Goal: Information Seeking & Learning: Learn about a topic

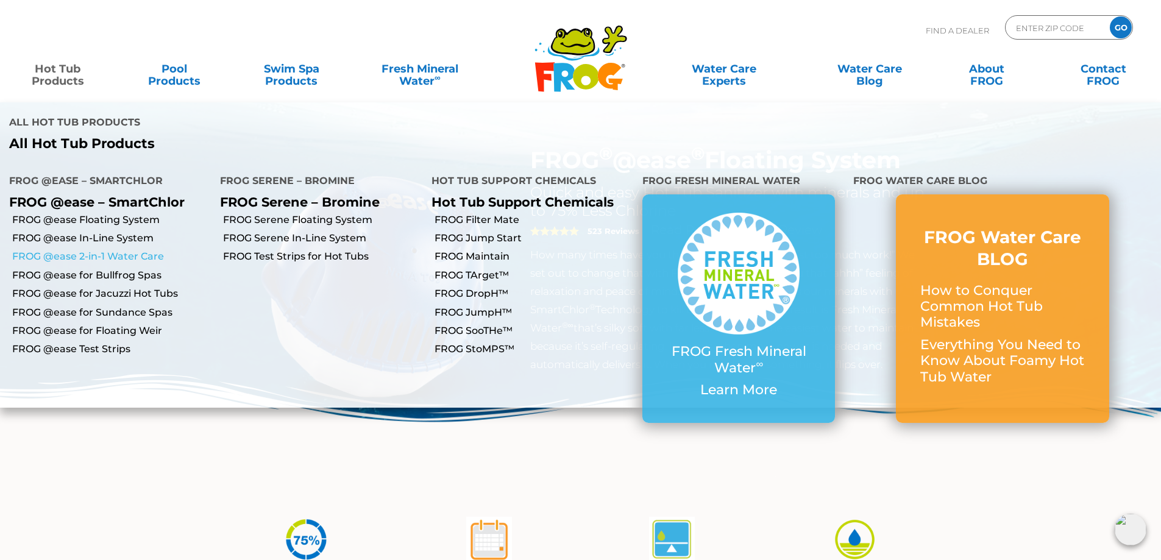
click at [126, 250] on link "FROG @ease 2-in-1 Water Care" at bounding box center [111, 256] width 199 height 13
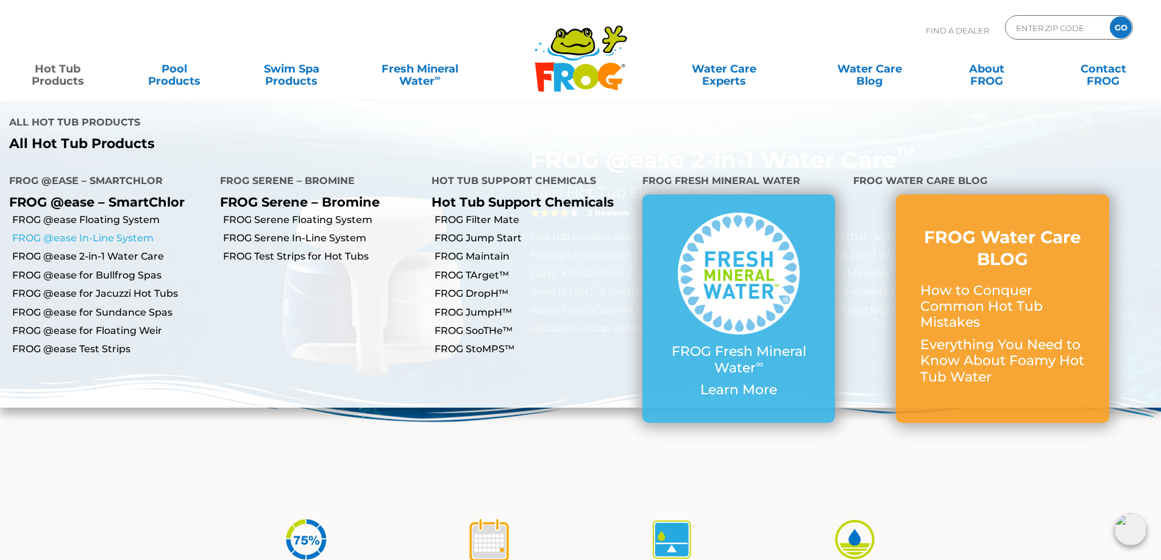
click at [113, 232] on link "FROG @ease In-Line System" at bounding box center [111, 238] width 199 height 13
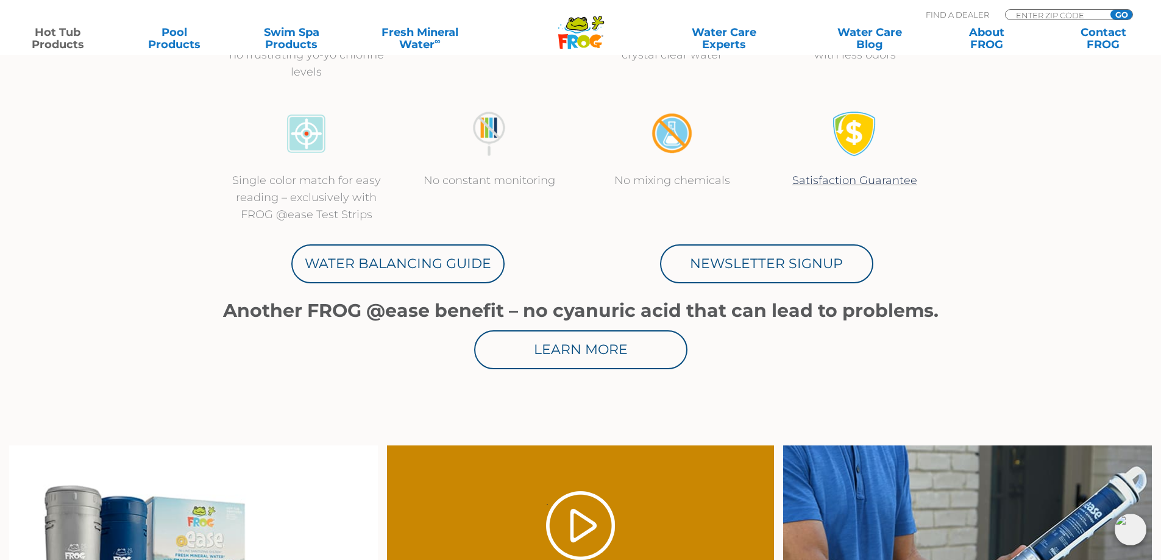
scroll to position [122, 0]
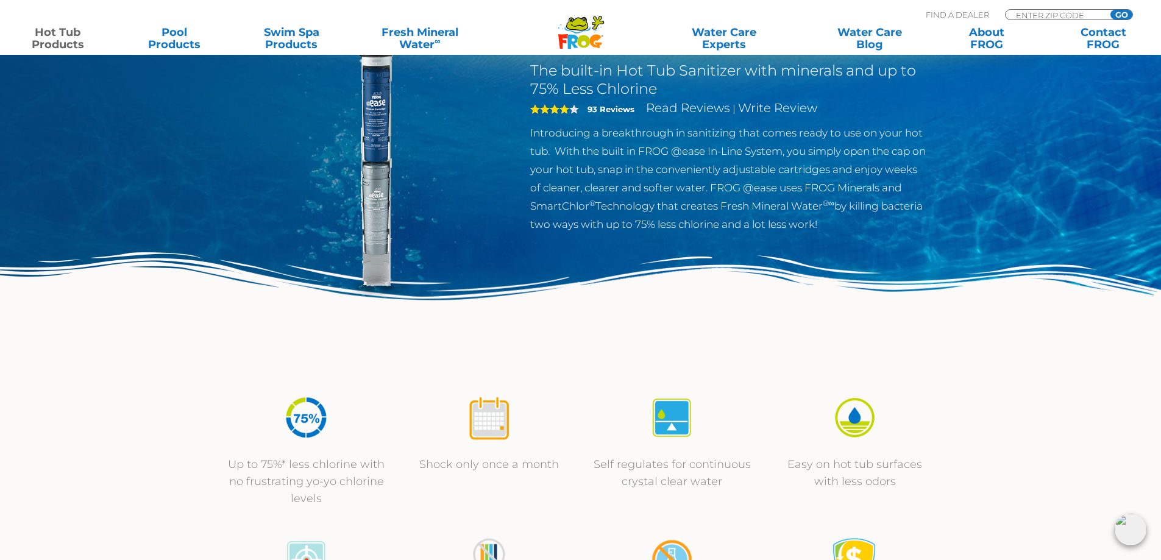
click at [55, 47] on link "Hot Tub Products" at bounding box center [57, 38] width 91 height 24
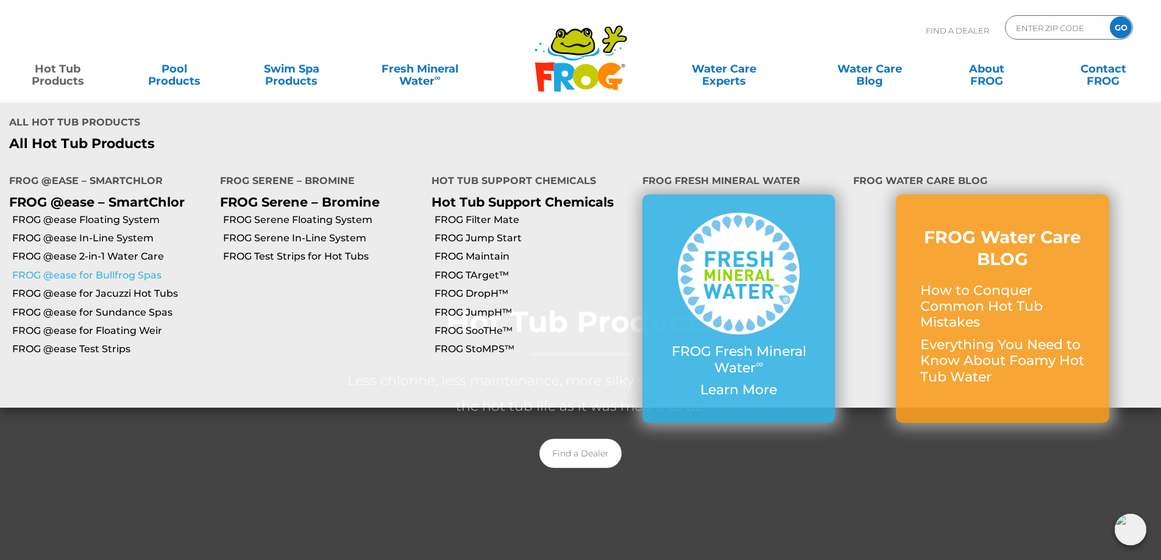
click at [115, 269] on link "FROG @ease for Bullfrog Spas" at bounding box center [111, 275] width 199 height 13
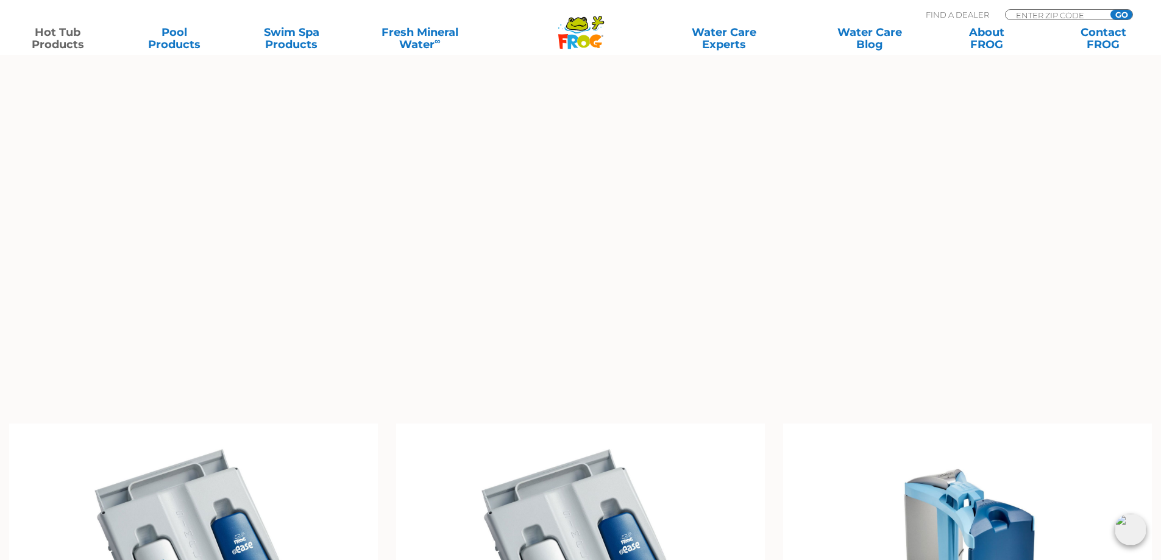
scroll to position [1158, 0]
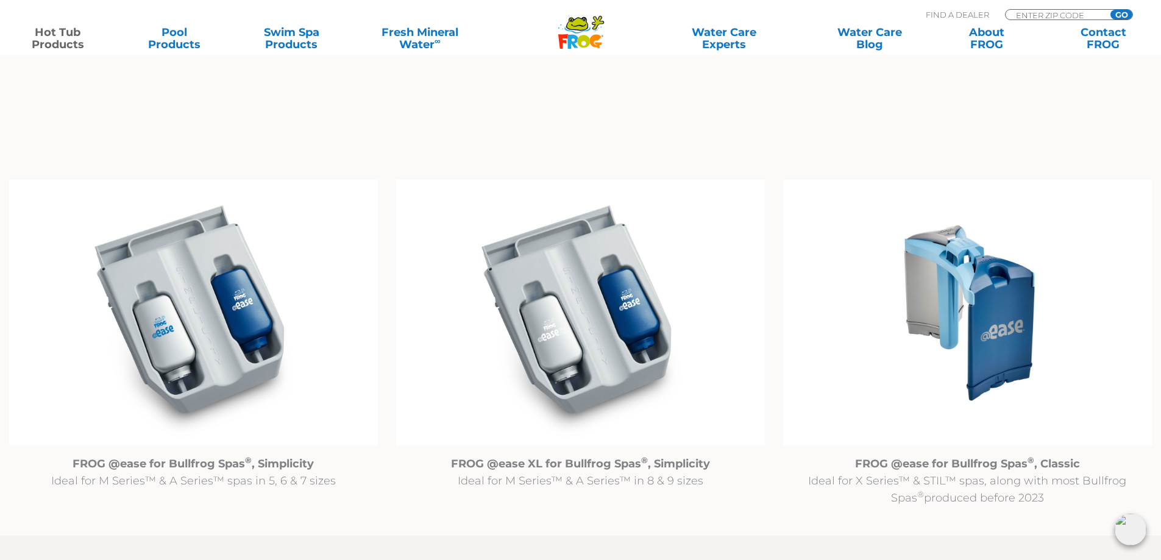
click at [1010, 373] on img at bounding box center [967, 313] width 369 height 266
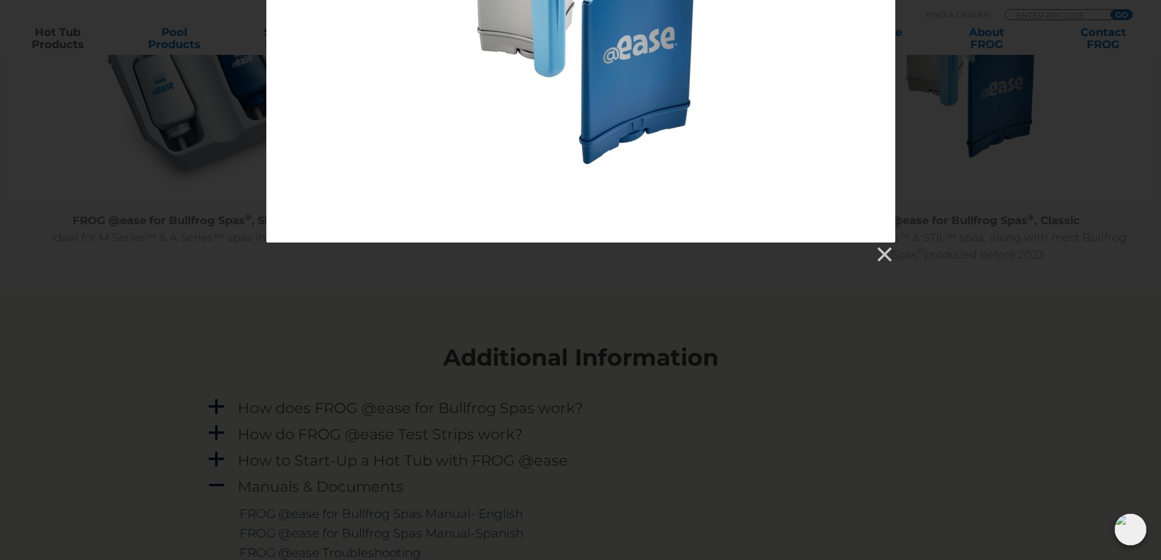
scroll to position [1402, 0]
click at [888, 252] on link at bounding box center [884, 254] width 18 height 18
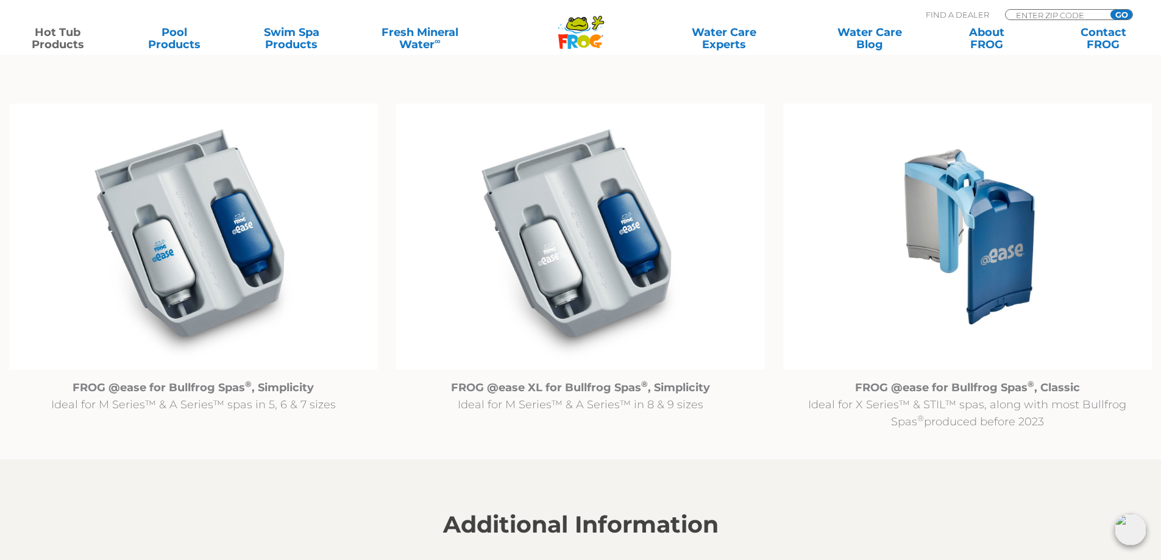
scroll to position [1219, 0]
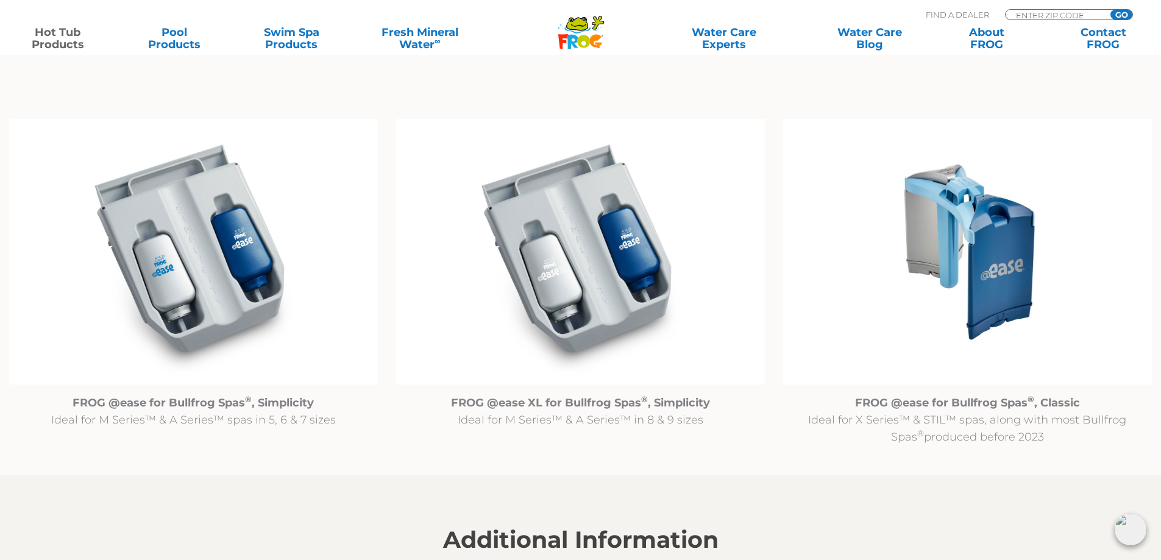
click at [955, 265] on img at bounding box center [967, 252] width 369 height 266
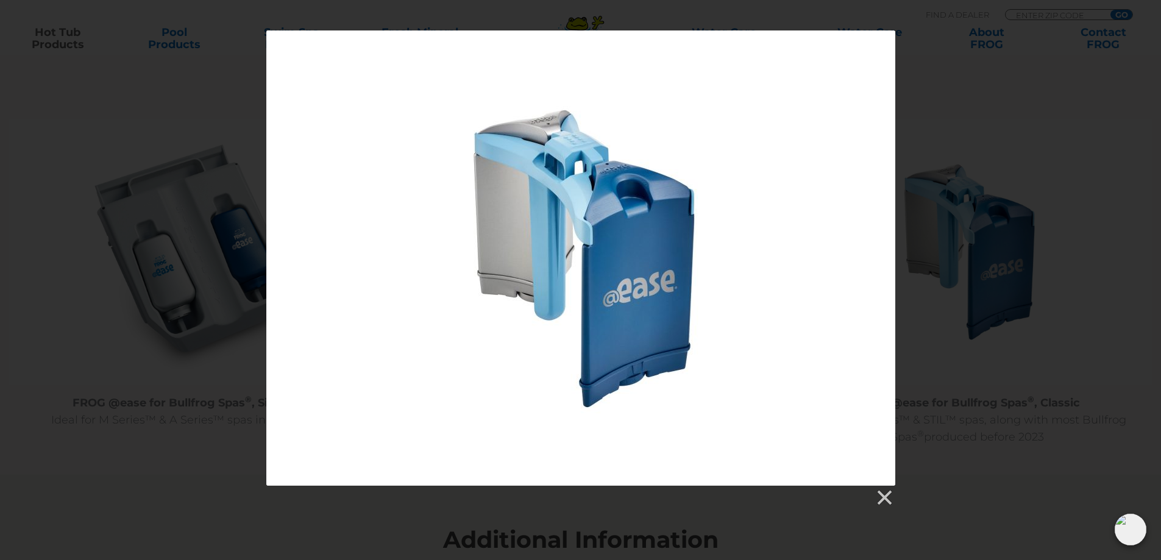
drag, startPoint x: 524, startPoint y: 302, endPoint x: 540, endPoint y: 301, distance: 16.5
click at [540, 301] on div at bounding box center [580, 257] width 629 height 455
click at [543, 304] on div at bounding box center [580, 257] width 629 height 455
click at [889, 502] on link at bounding box center [884, 498] width 18 height 18
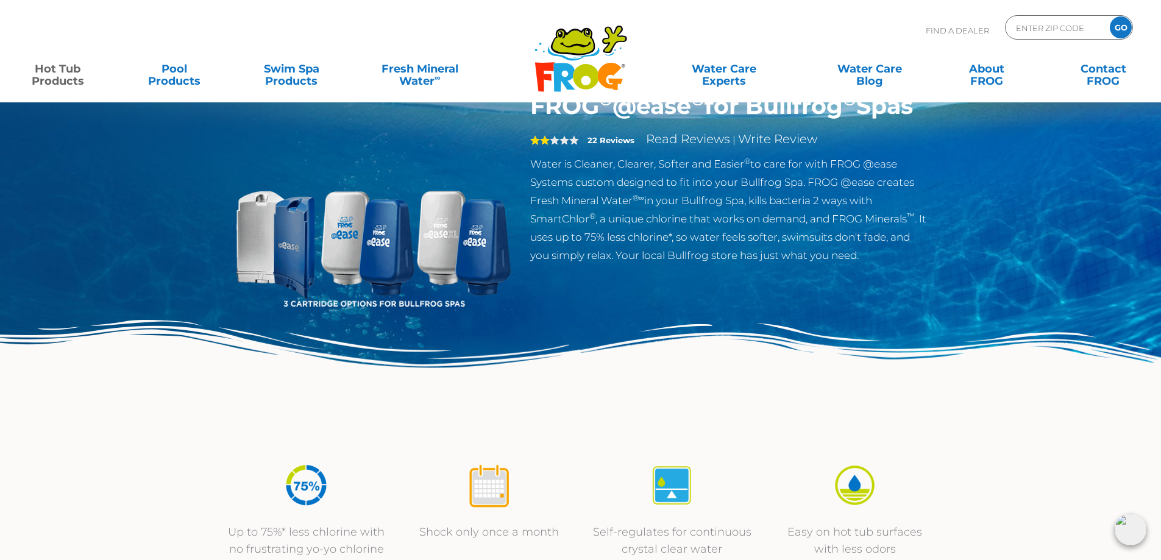
scroll to position [0, 0]
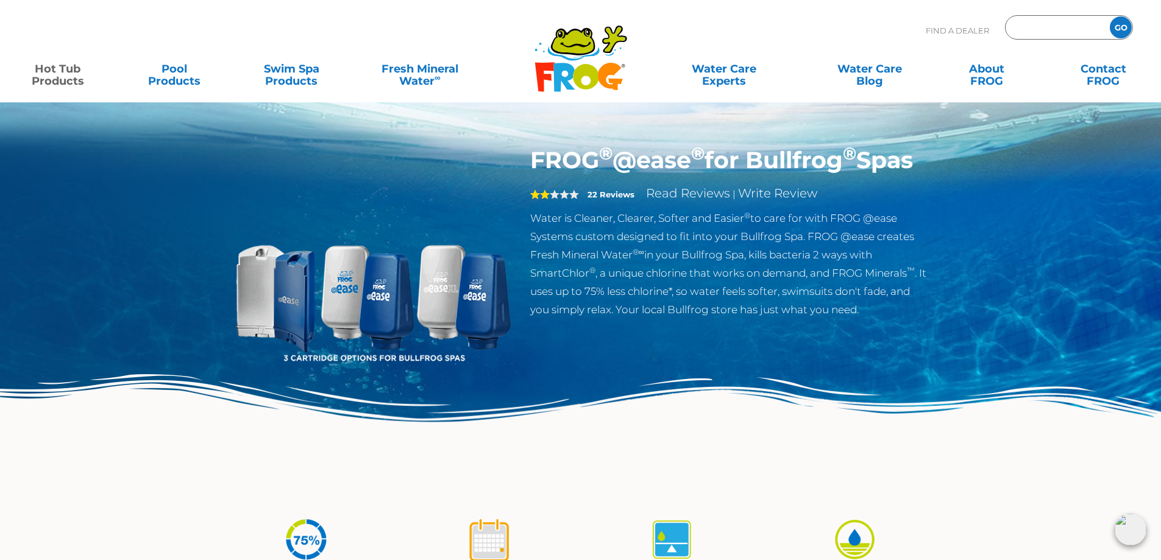
click at [1031, 32] on input "Zip Code Form" at bounding box center [1056, 28] width 82 height 18
type input "48917"
click at [1116, 29] on input "GO" at bounding box center [1121, 27] width 22 height 22
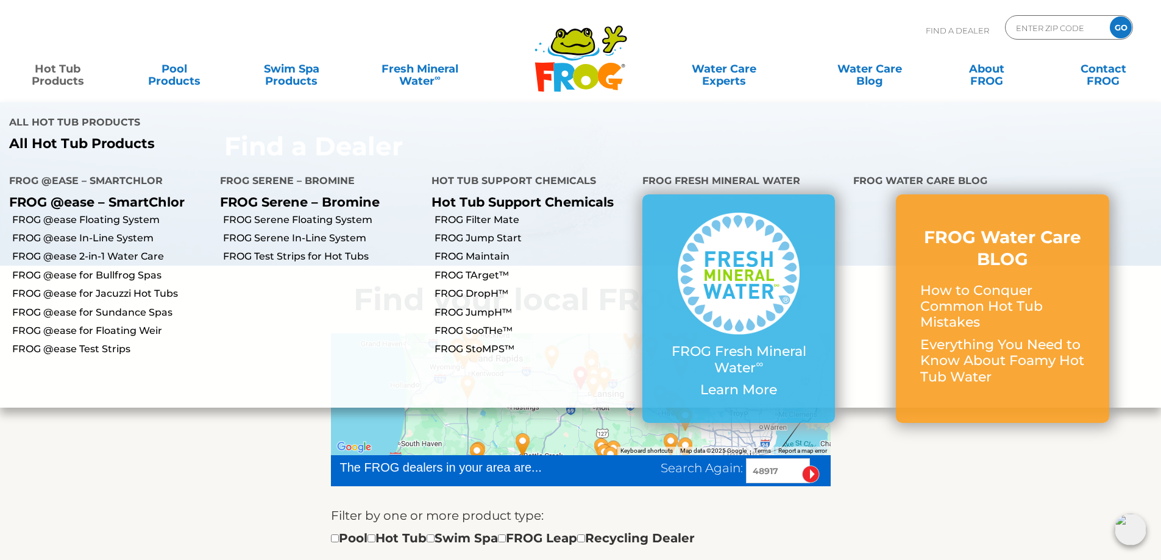
click at [52, 81] on link "Hot Tub Products" at bounding box center [57, 69] width 91 height 24
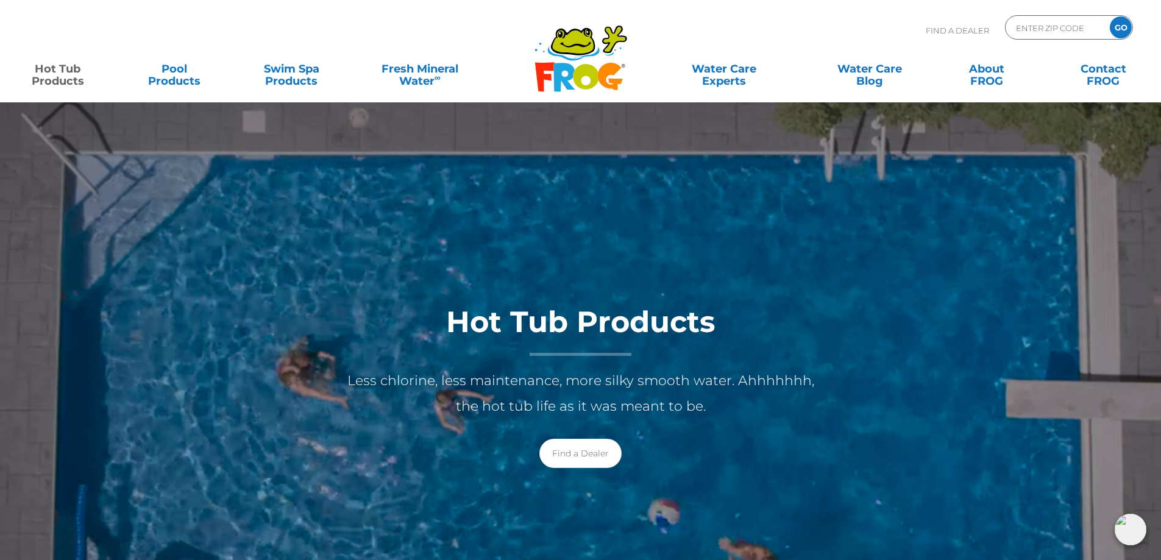
click at [73, 79] on link "Hot Tub Products" at bounding box center [57, 69] width 91 height 24
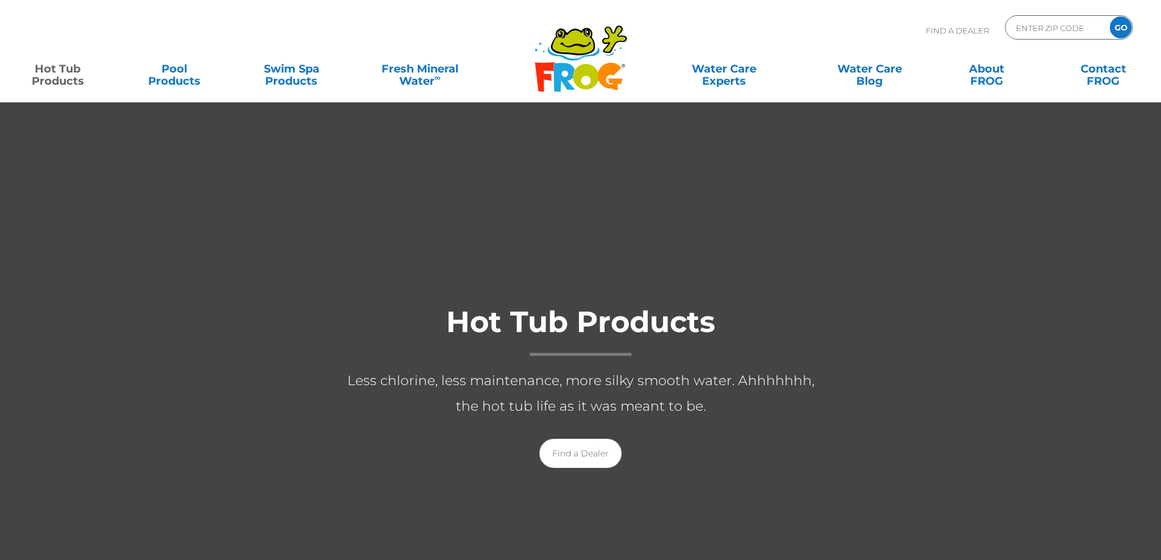
click at [73, 79] on link "Hot Tub Products" at bounding box center [57, 69] width 91 height 24
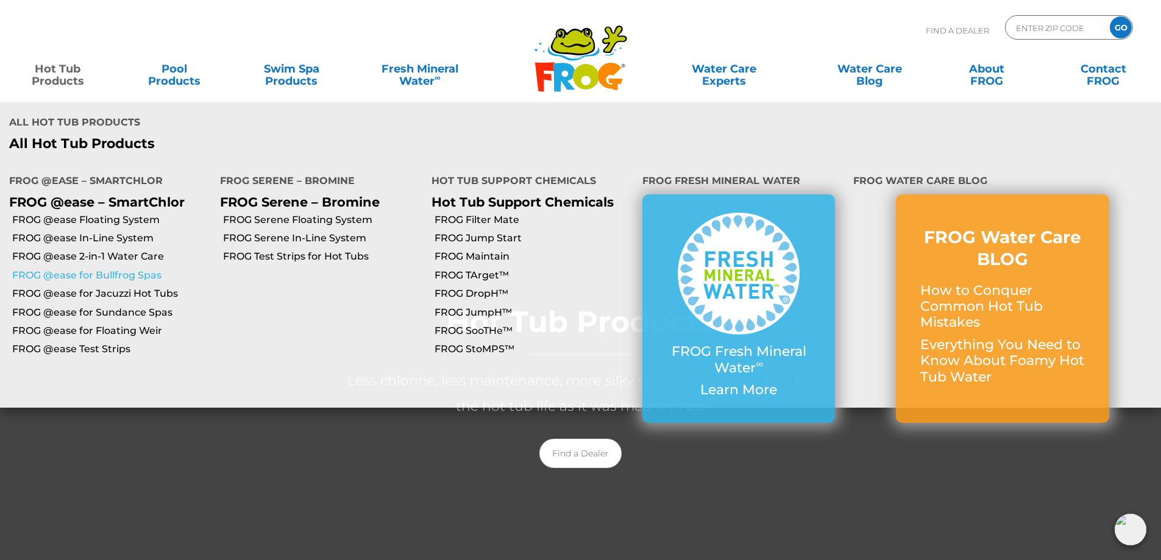
click at [134, 269] on link "FROG @ease for Bullfrog Spas" at bounding box center [111, 275] width 199 height 13
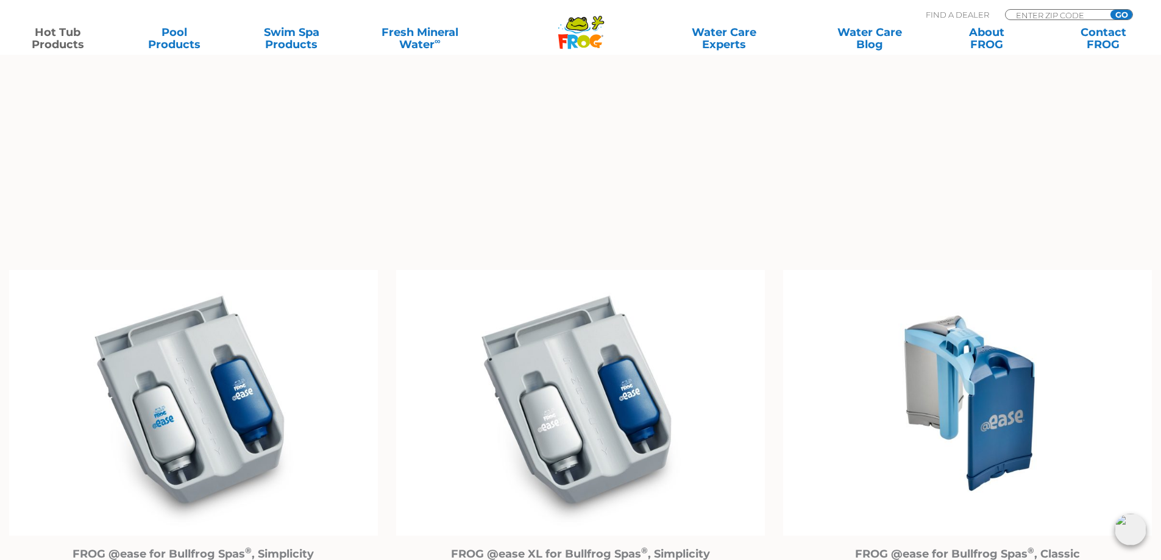
scroll to position [915, 0]
